Goal: Transaction & Acquisition: Purchase product/service

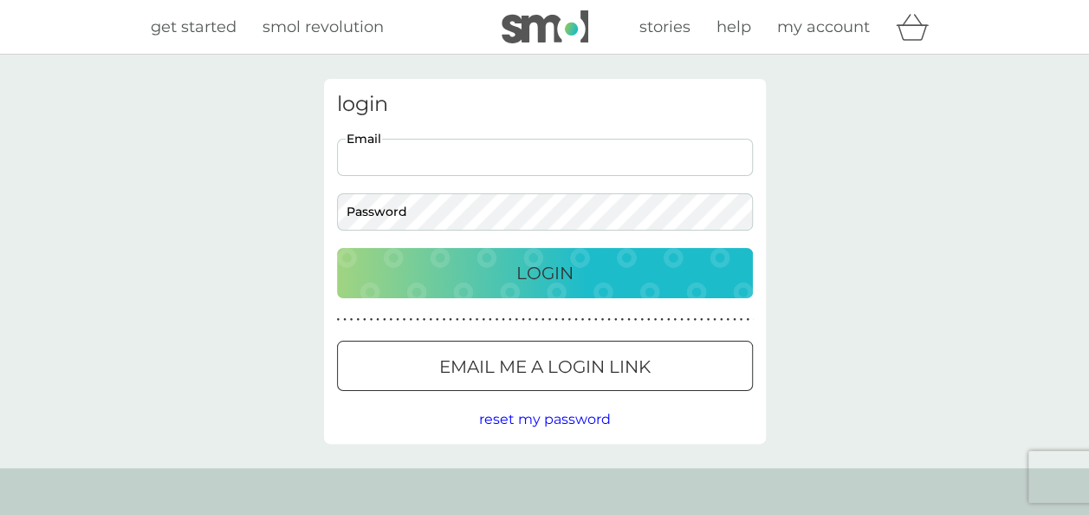
click at [515, 155] on input "Email" at bounding box center [545, 157] width 416 height 37
type input "[EMAIL_ADDRESS][DOMAIN_NAME]"
click at [337, 248] on button "Login" at bounding box center [545, 273] width 416 height 50
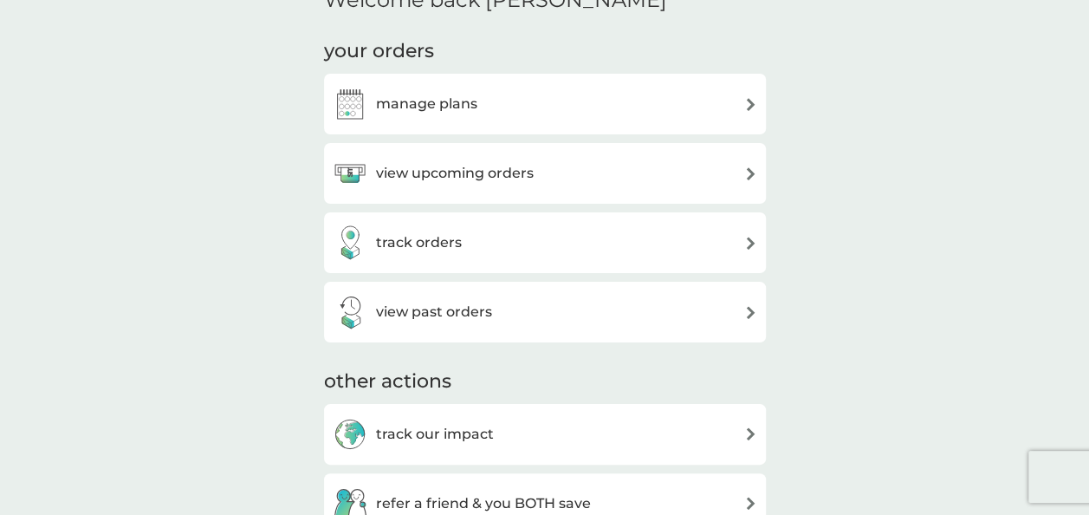
scroll to position [218, 0]
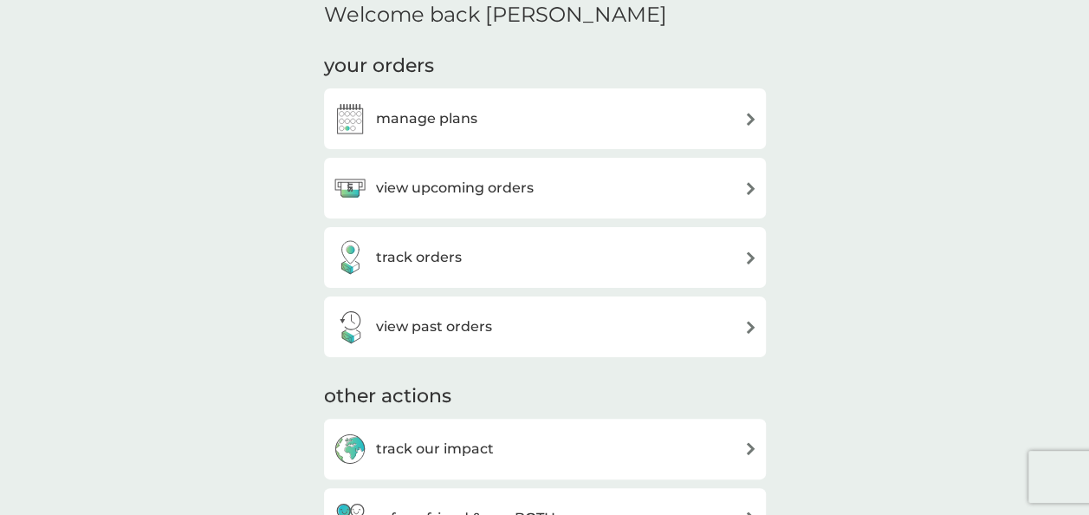
click at [508, 182] on h3 "view upcoming orders" at bounding box center [455, 188] width 158 height 23
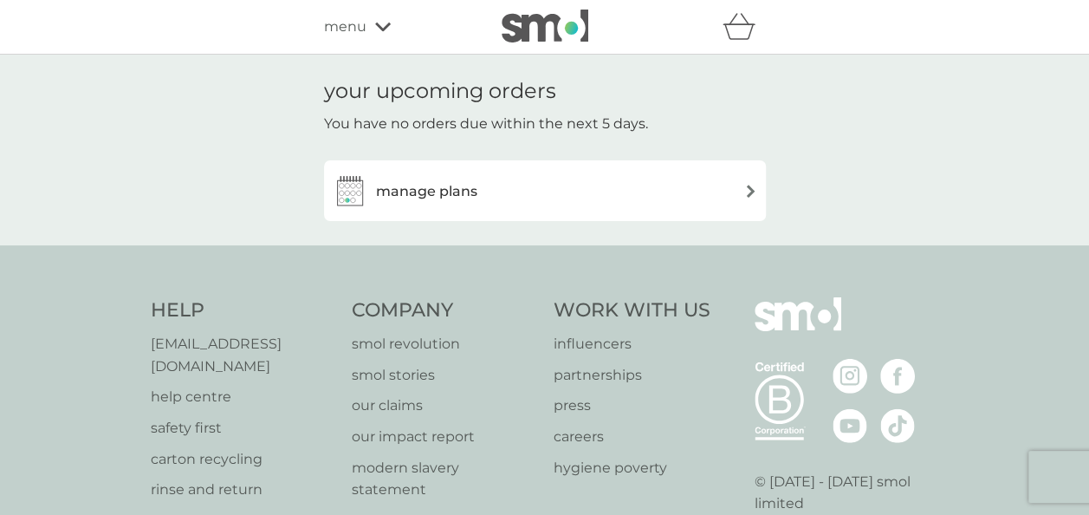
click at [508, 182] on div "manage plans" at bounding box center [545, 190] width 424 height 35
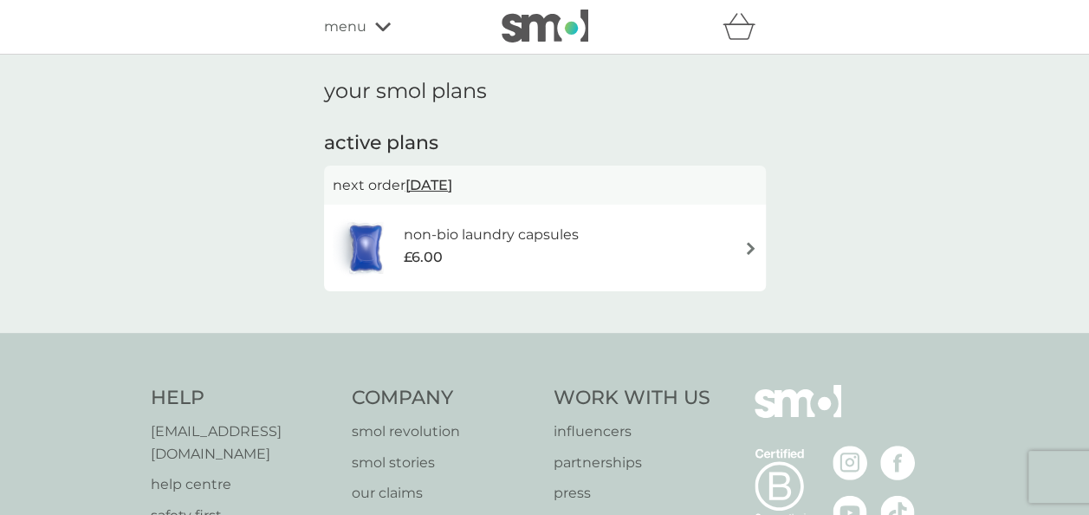
click at [489, 239] on h6 "non-bio laundry capsules" at bounding box center [490, 234] width 175 height 23
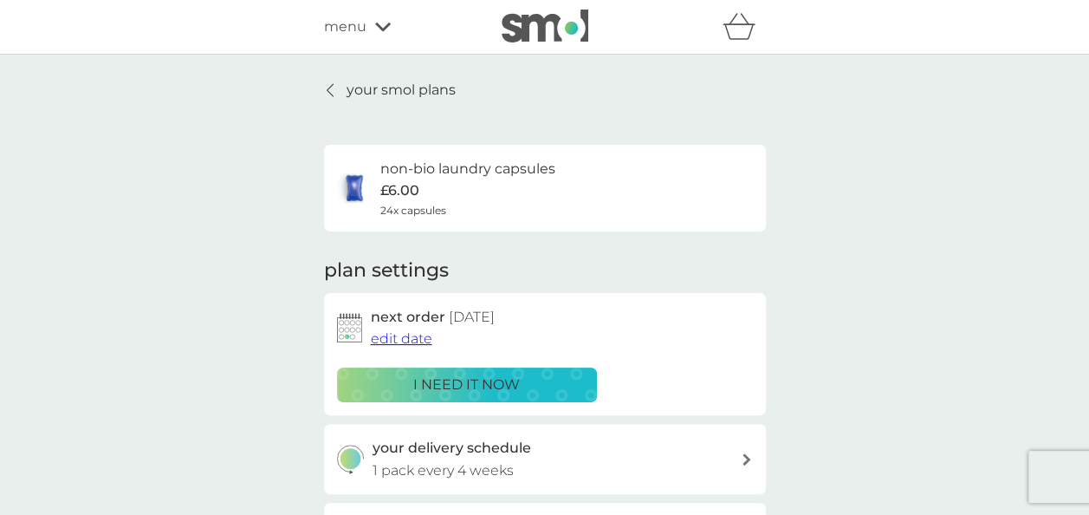
click at [494, 378] on p "i need it now" at bounding box center [466, 384] width 107 height 23
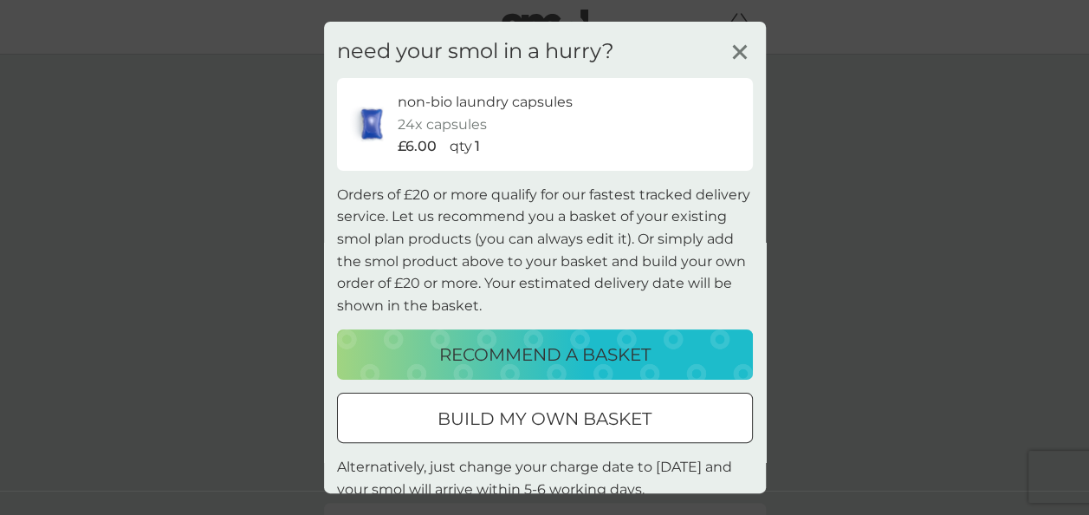
click at [596, 412] on p "build my own basket" at bounding box center [544, 419] width 214 height 28
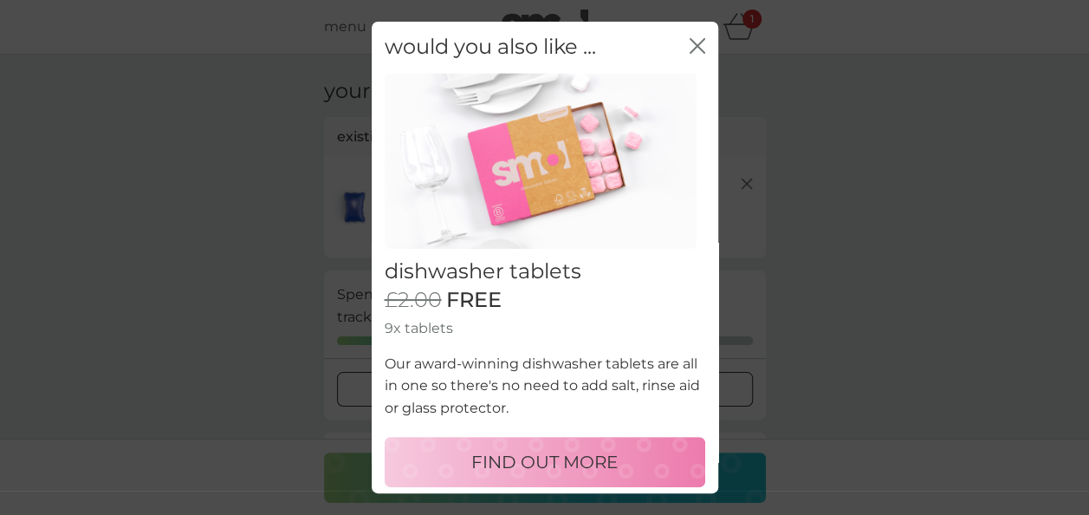
click at [690, 54] on button "close" at bounding box center [698, 47] width 16 height 18
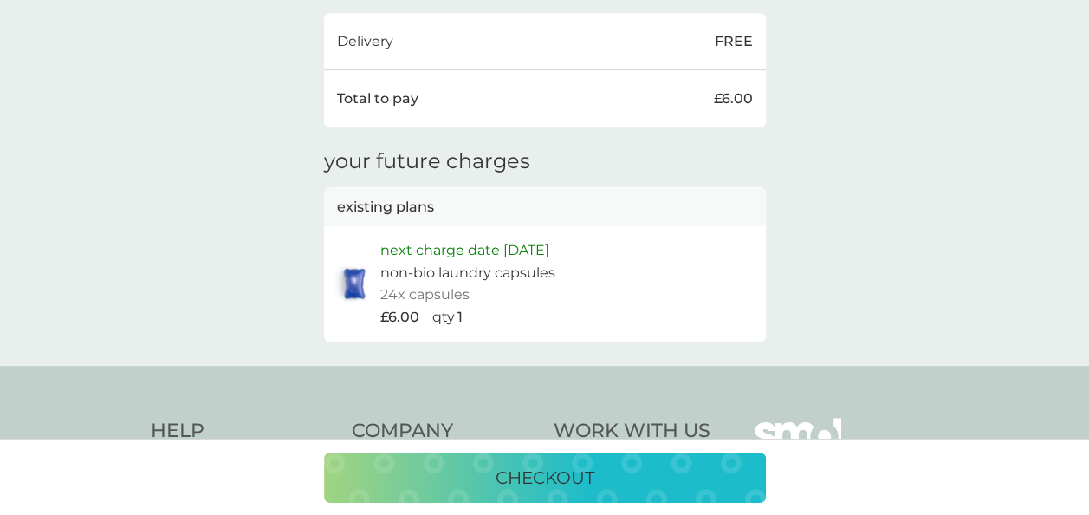
scroll to position [513, 0]
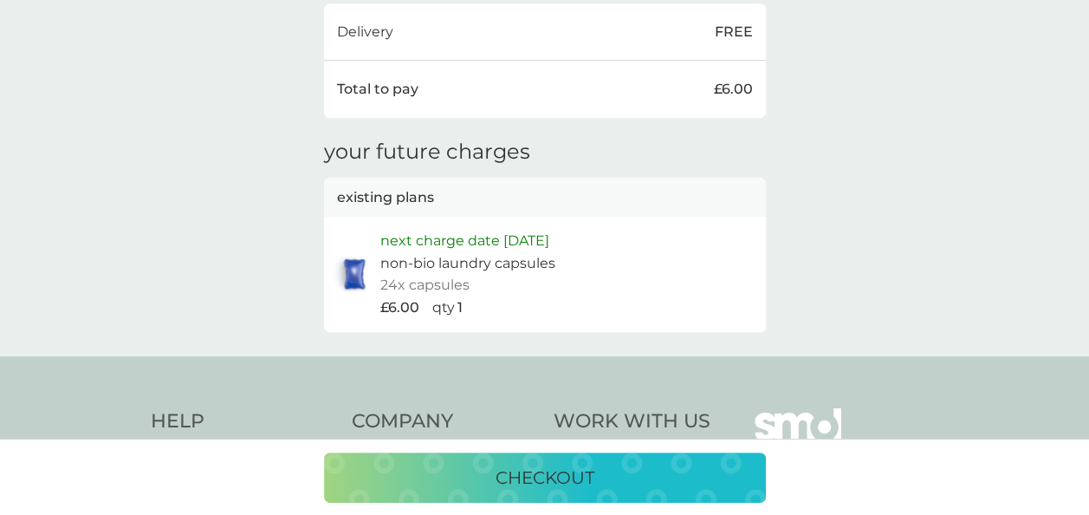
click at [548, 479] on p "checkout" at bounding box center [544, 477] width 99 height 28
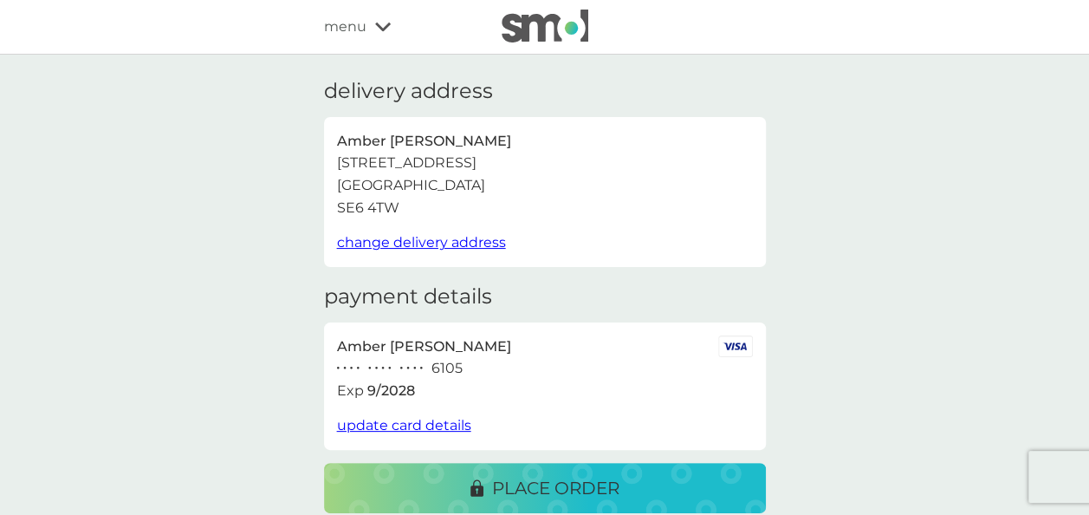
scroll to position [49, 0]
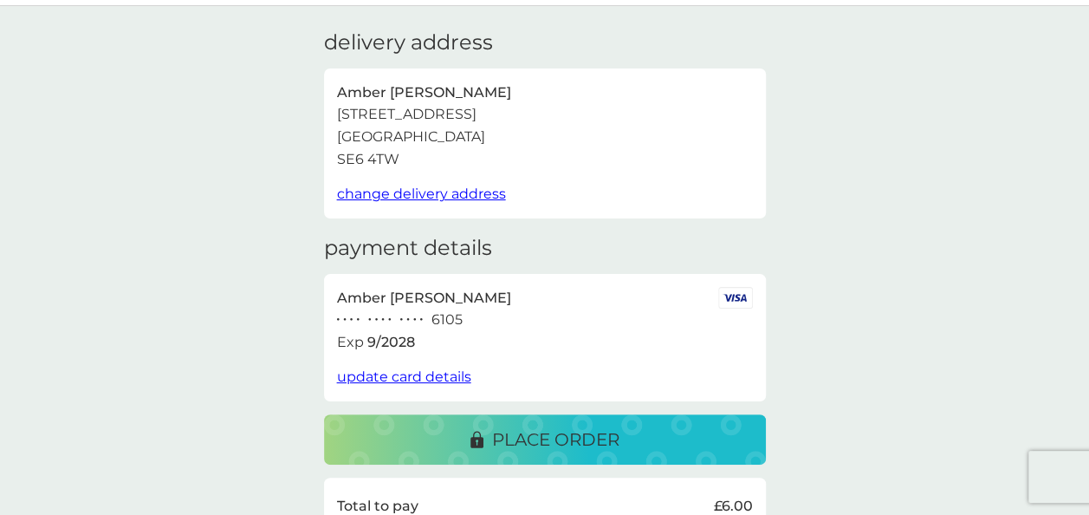
click at [528, 445] on p "place order" at bounding box center [555, 439] width 127 height 28
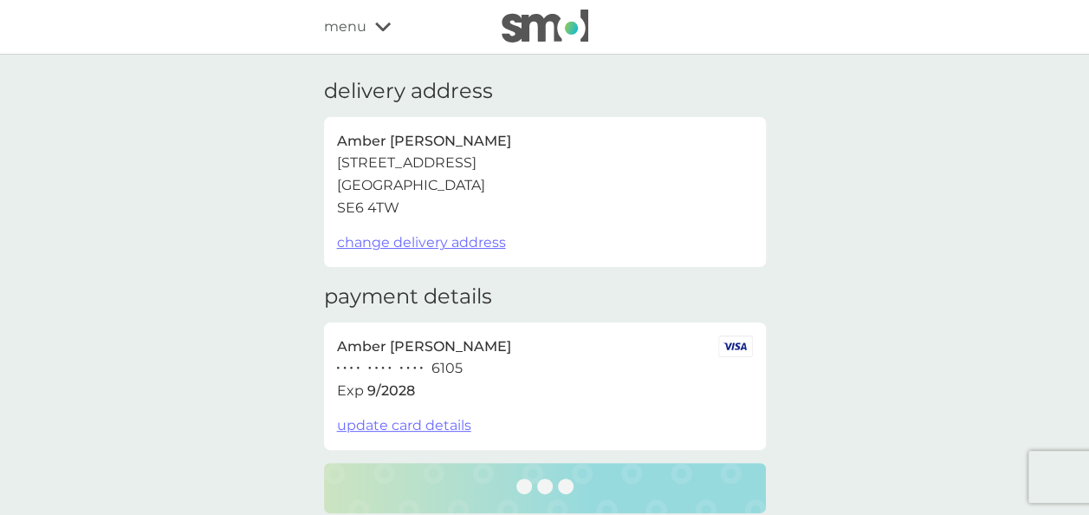
scroll to position [0, 0]
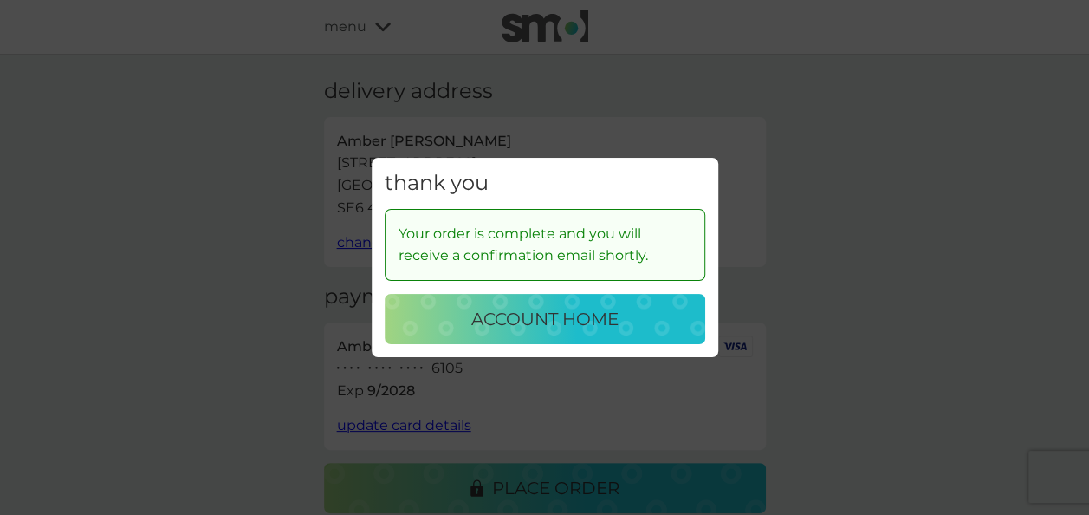
click at [561, 328] on p "account home" at bounding box center [544, 319] width 147 height 28
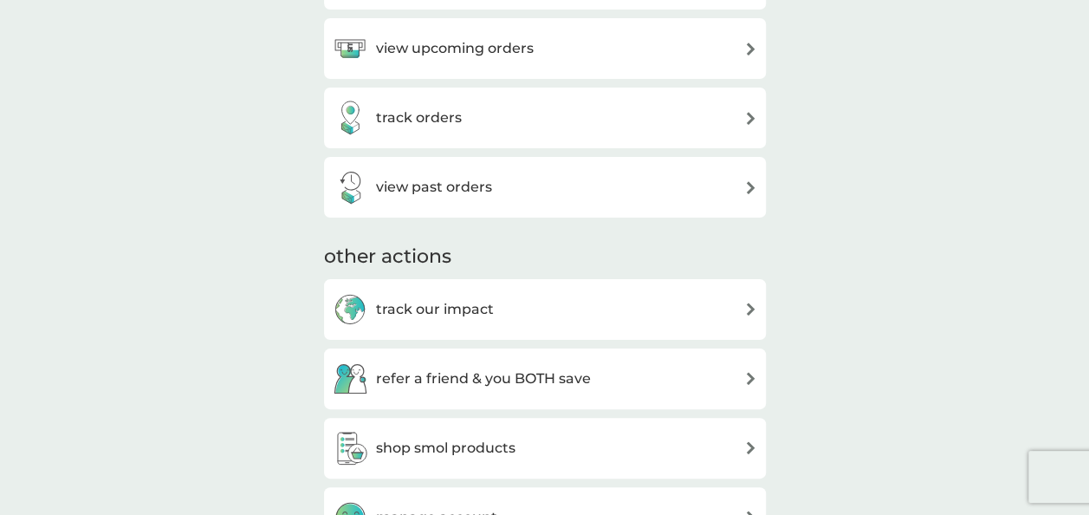
scroll to position [359, 0]
click at [460, 164] on div "view past orders" at bounding box center [545, 186] width 442 height 61
click at [474, 208] on div "view past orders" at bounding box center [545, 186] width 442 height 61
click at [461, 189] on h3 "view past orders" at bounding box center [434, 186] width 116 height 23
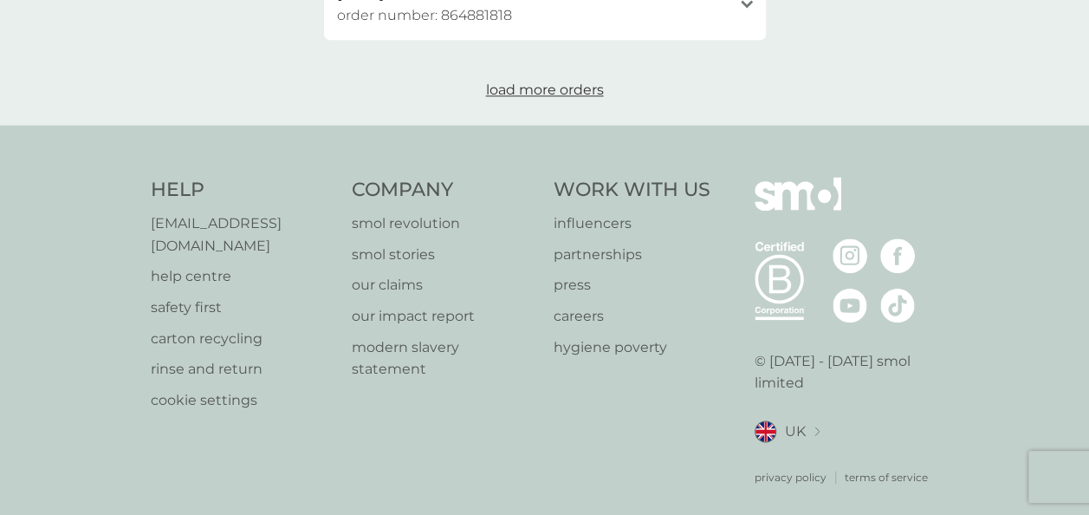
scroll to position [995, 0]
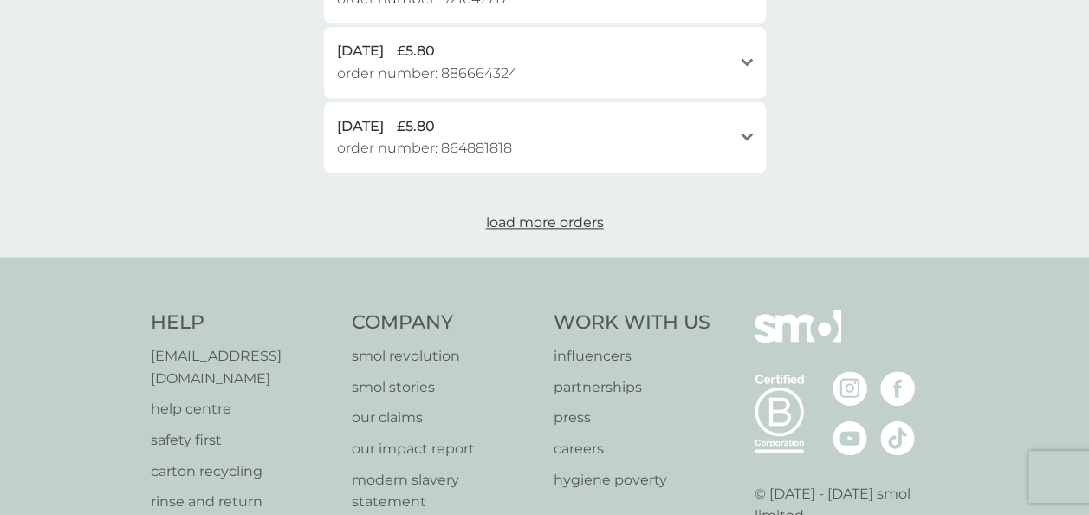
click at [560, 227] on span "load more orders" at bounding box center [545, 222] width 118 height 16
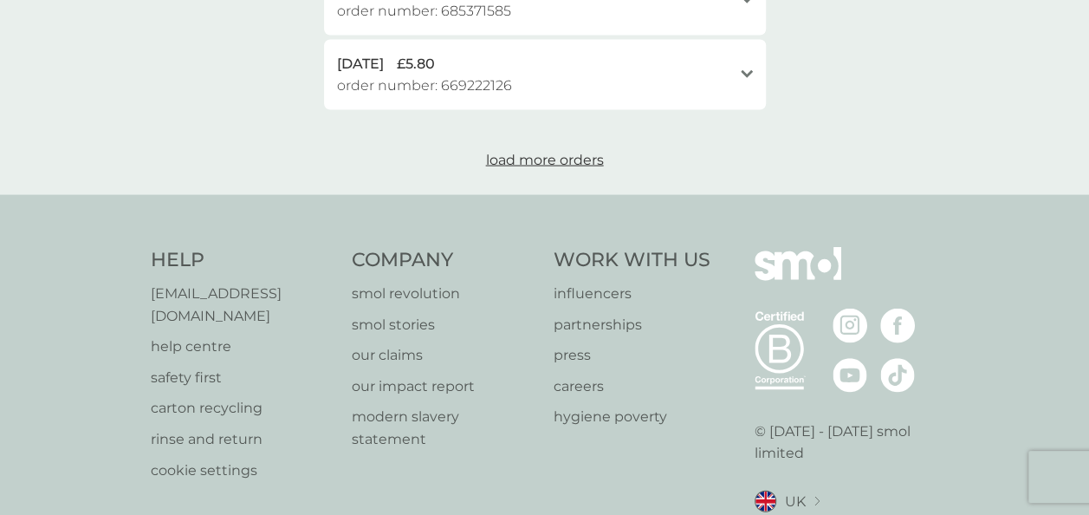
scroll to position [1875, 0]
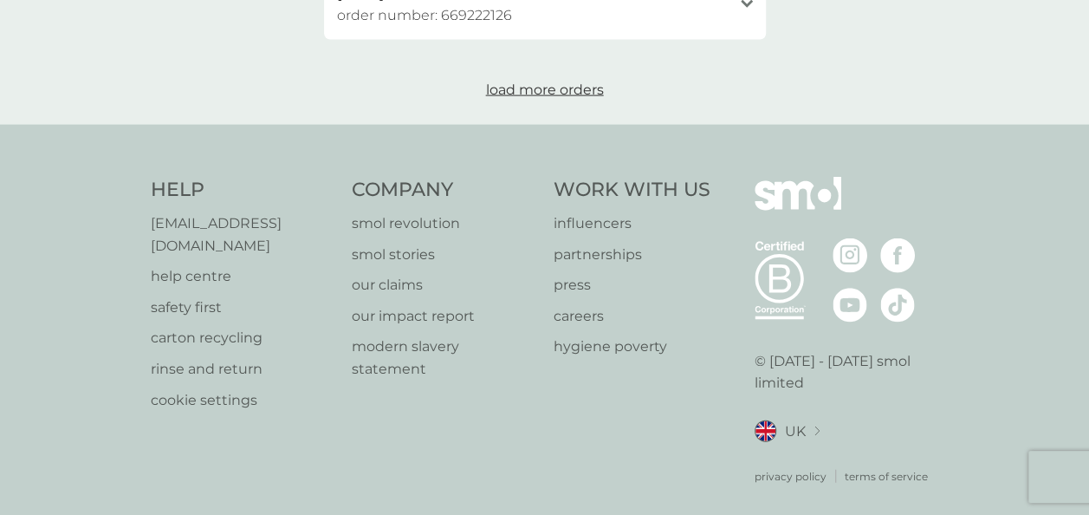
click at [537, 94] on span "load more orders" at bounding box center [545, 89] width 118 height 16
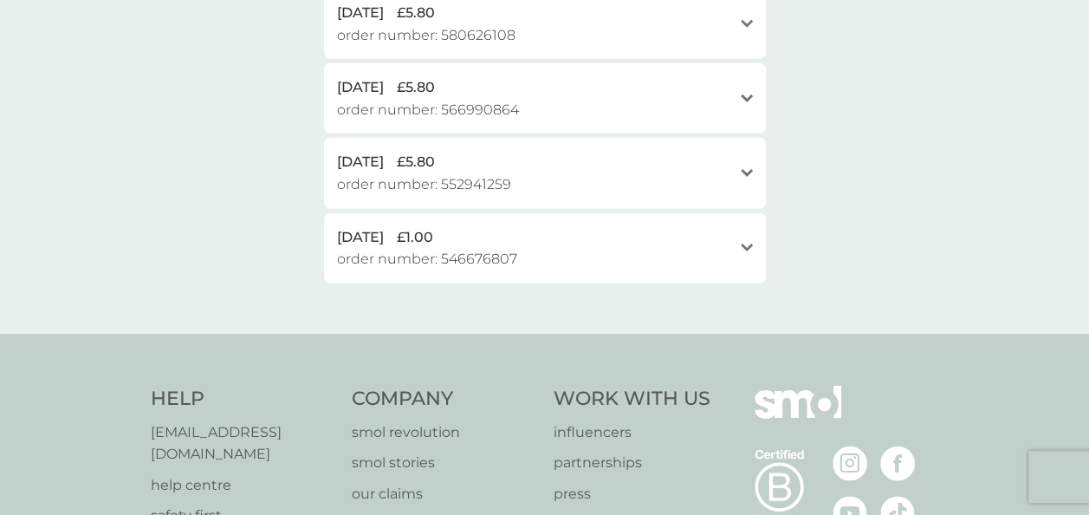
scroll to position [2288, 0]
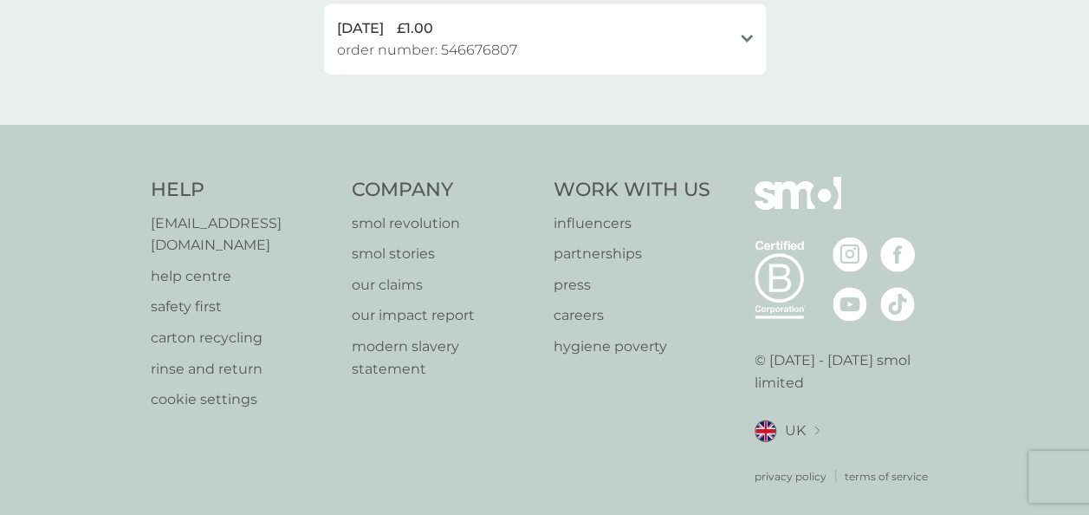
click at [592, 321] on p "careers" at bounding box center [632, 315] width 157 height 23
